Goal: Task Accomplishment & Management: Complete application form

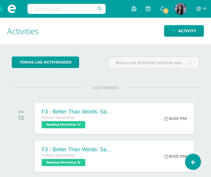
click at [4, 11] on span at bounding box center [12, 9] width 24 height 18
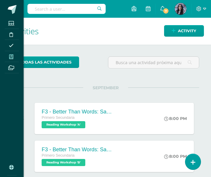
click at [14, 57] on span at bounding box center [11, 56] width 13 height 8
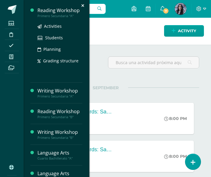
click at [44, 11] on div "Reading Workshop" at bounding box center [59, 10] width 45 height 7
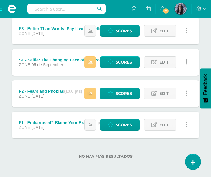
scroll to position [239, 0]
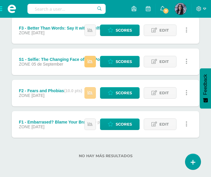
click at [89, 95] on link at bounding box center [89, 92] width 11 height 11
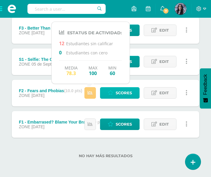
click at [114, 94] on link "Scores" at bounding box center [119, 92] width 39 height 11
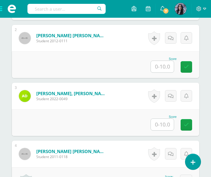
scroll to position [256, 0]
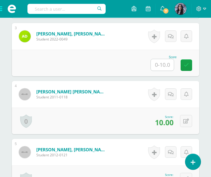
click at [159, 62] on input "text" at bounding box center [162, 64] width 23 height 11
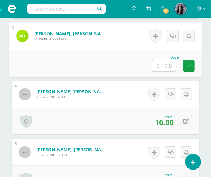
scroll to position [315, 0]
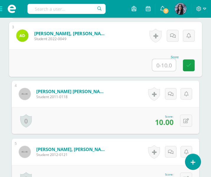
type input "7"
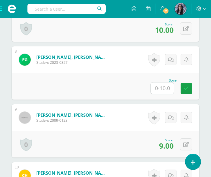
scroll to position [610, 0]
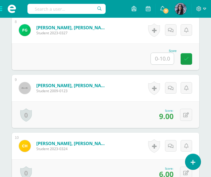
click at [168, 60] on input "text" at bounding box center [162, 58] width 23 height 11
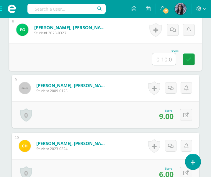
click at [161, 57] on input "text" at bounding box center [164, 59] width 24 height 12
type input "8"
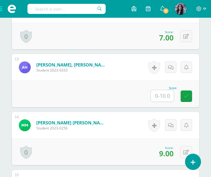
scroll to position [875, 0]
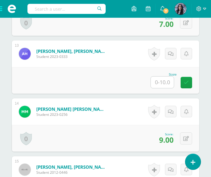
click at [163, 82] on input "text" at bounding box center [162, 81] width 23 height 11
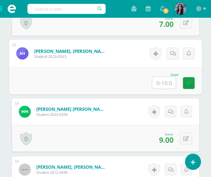
type input "8"
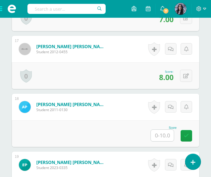
scroll to position [1170, 0]
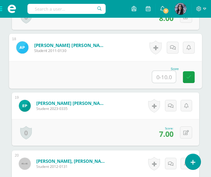
click at [163, 81] on input "text" at bounding box center [164, 77] width 24 height 12
type input "7"
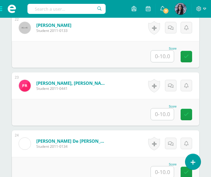
scroll to position [1435, 0]
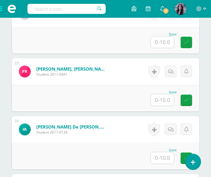
click at [155, 98] on input "text" at bounding box center [162, 99] width 23 height 11
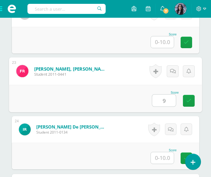
type input "9"
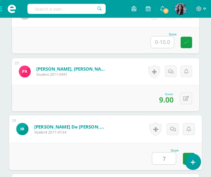
type input "7"
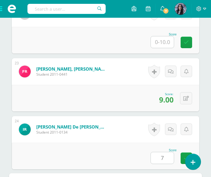
scroll to position [1562, 0]
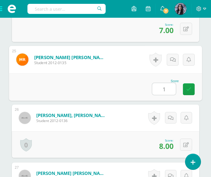
type input "10"
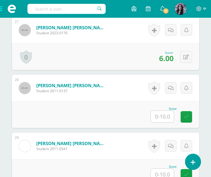
scroll to position [1739, 0]
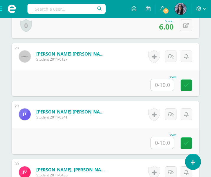
click at [161, 85] on input "text" at bounding box center [162, 84] width 23 height 11
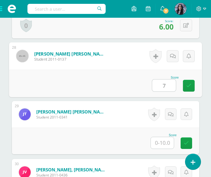
type input "7"
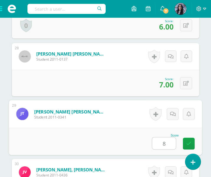
type input "8"
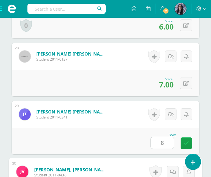
scroll to position [1842, 0]
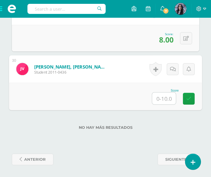
type input "8"
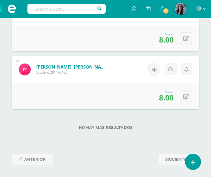
click at [1, 9] on span at bounding box center [12, 9] width 24 height 18
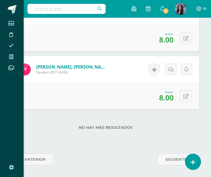
click at [44, 45] on div "Students Discipline Attendance My courses Archivos Soporte Centro de ayuda Últi…" at bounding box center [105, 88] width 211 height 177
